Goal: Information Seeking & Learning: Learn about a topic

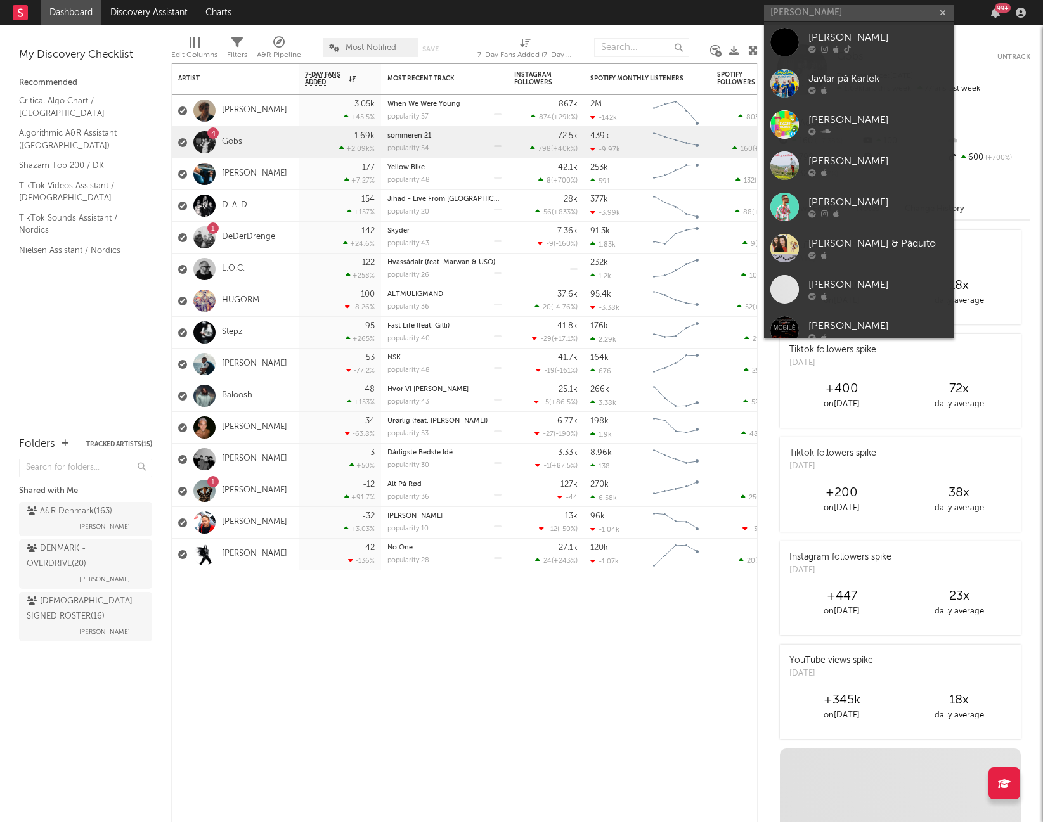
type input "[PERSON_NAME]"
drag, startPoint x: 0, startPoint y: 0, endPoint x: 840, endPoint y: 38, distance: 840.4
click at [840, 38] on div "[PERSON_NAME]" at bounding box center [877, 37] width 139 height 15
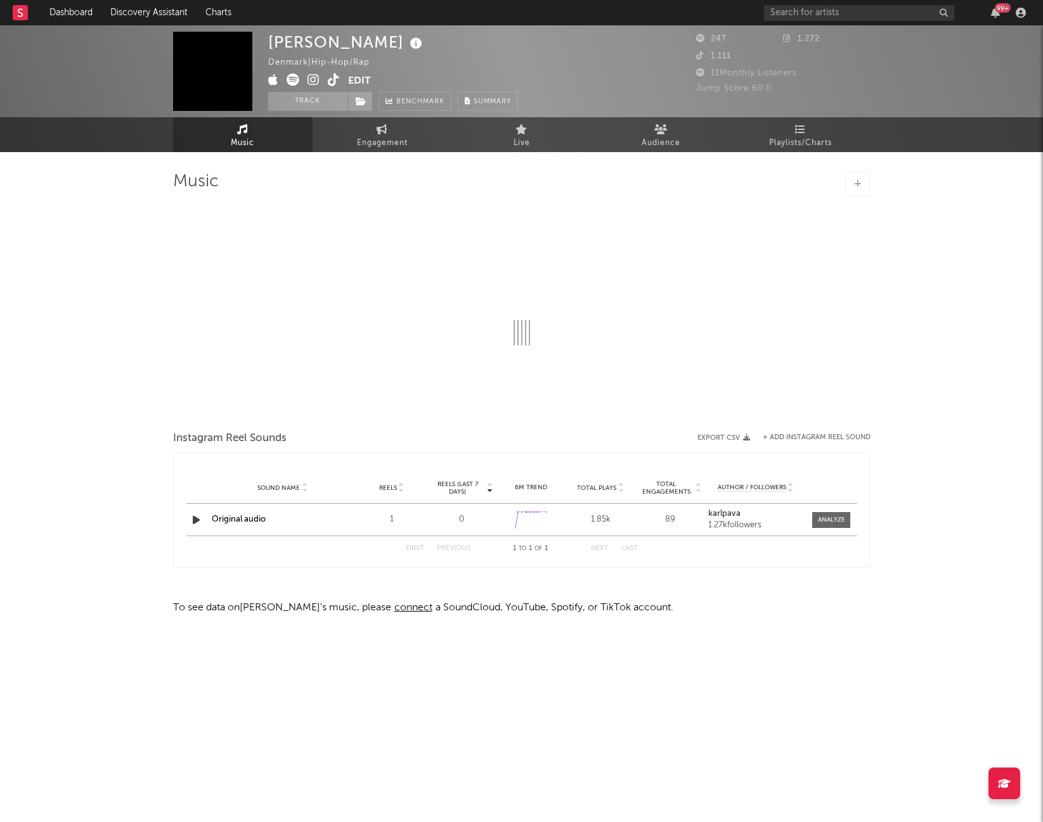
select select "1w"
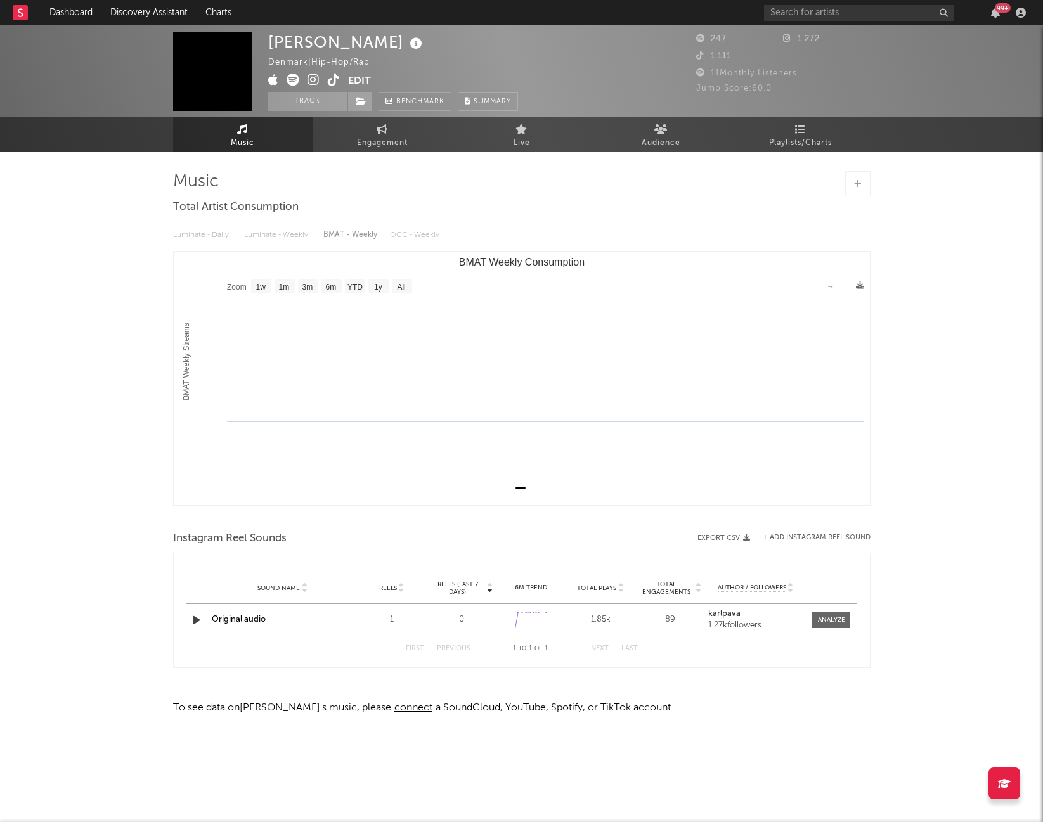
click at [360, 81] on button "Edit" at bounding box center [359, 82] width 23 height 16
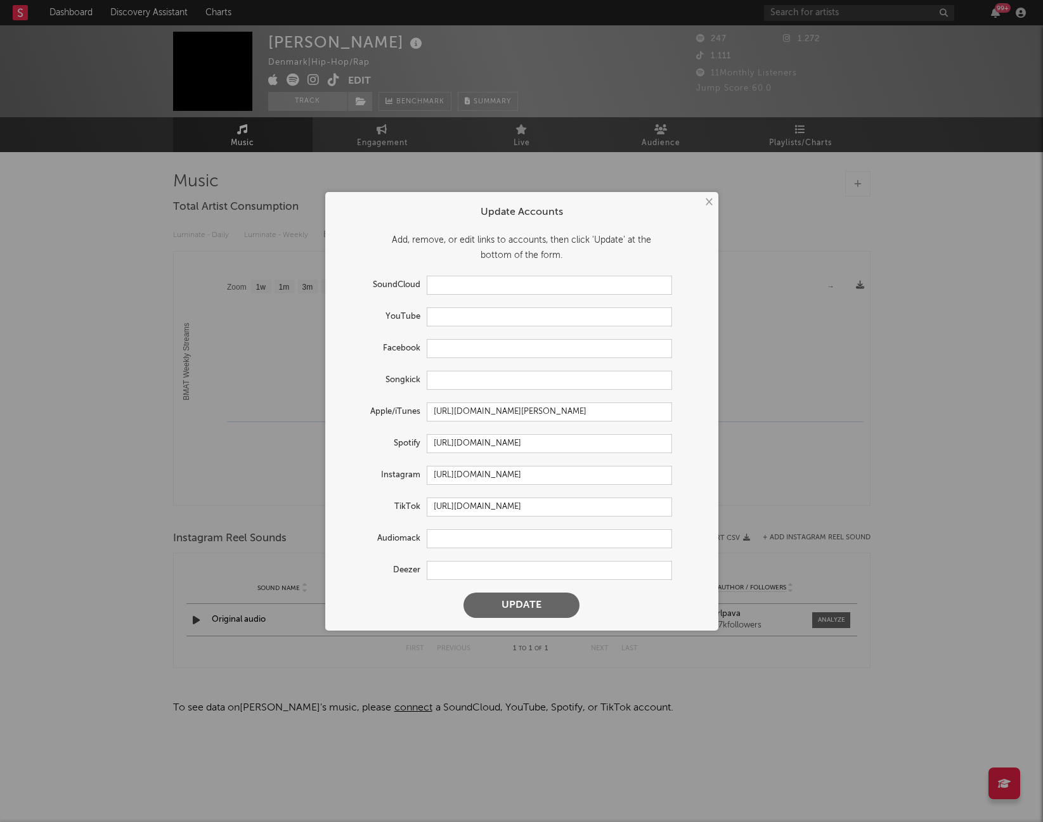
click at [711, 200] on button "×" at bounding box center [708, 202] width 14 height 14
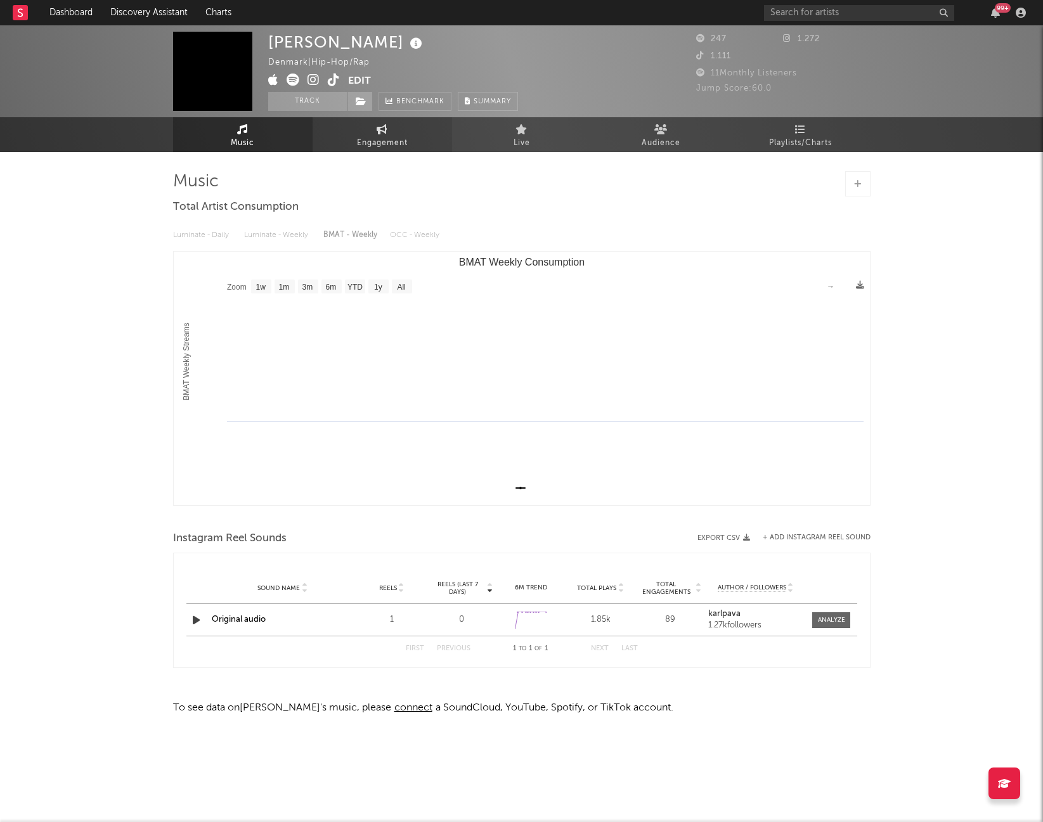
click at [379, 129] on icon at bounding box center [382, 129] width 11 height 10
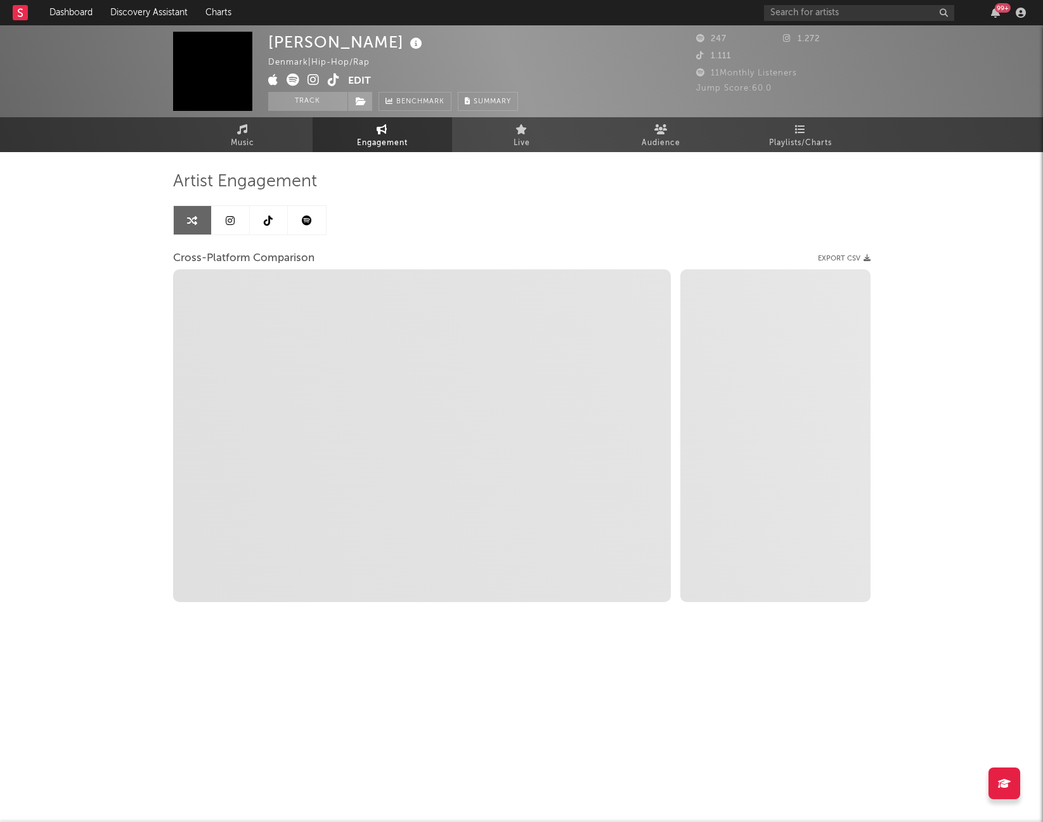
select select "1w"
select select "1m"
